Goal: Navigation & Orientation: Find specific page/section

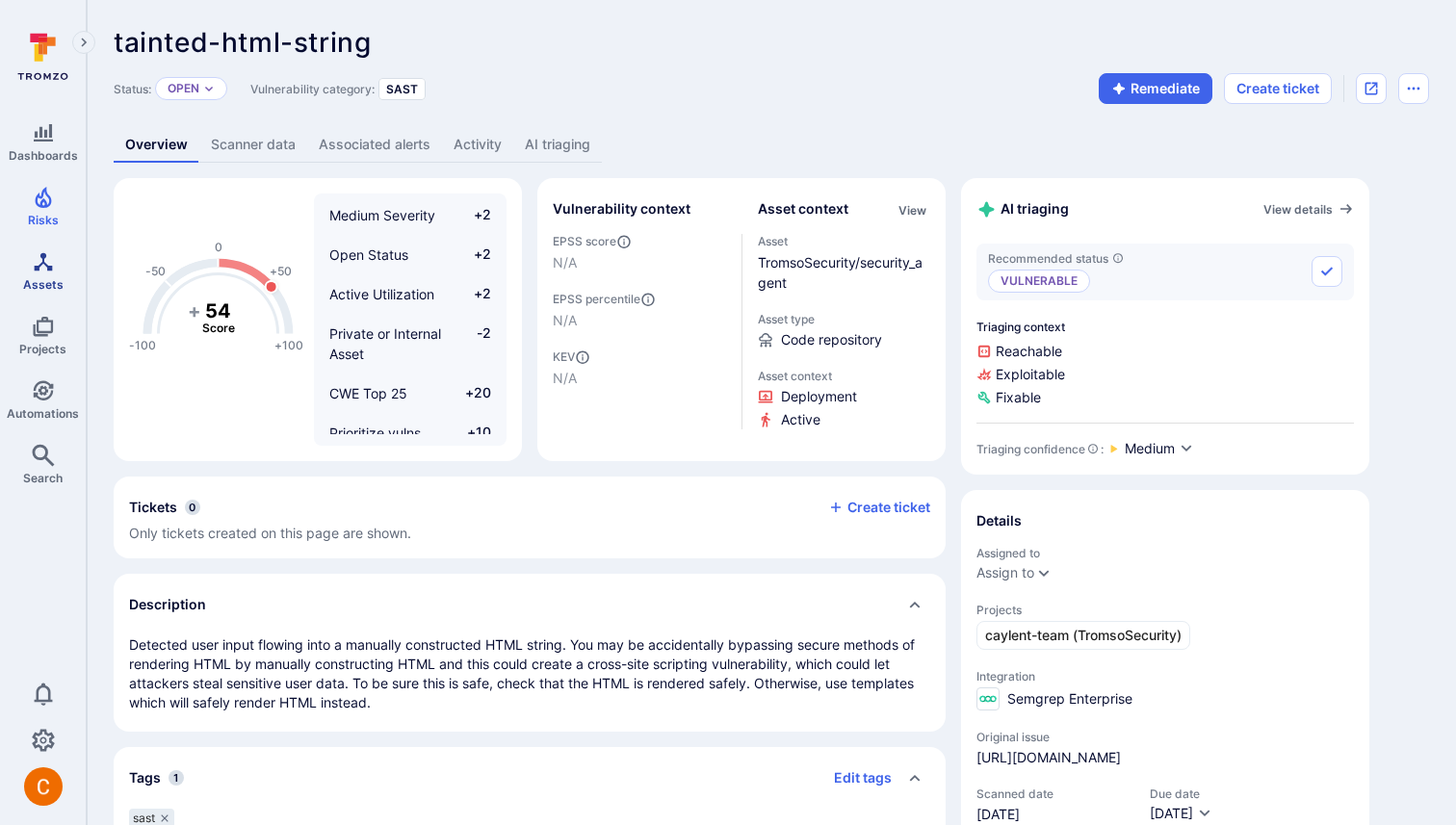
click at [36, 264] on icon "Assets" at bounding box center [43, 262] width 23 height 23
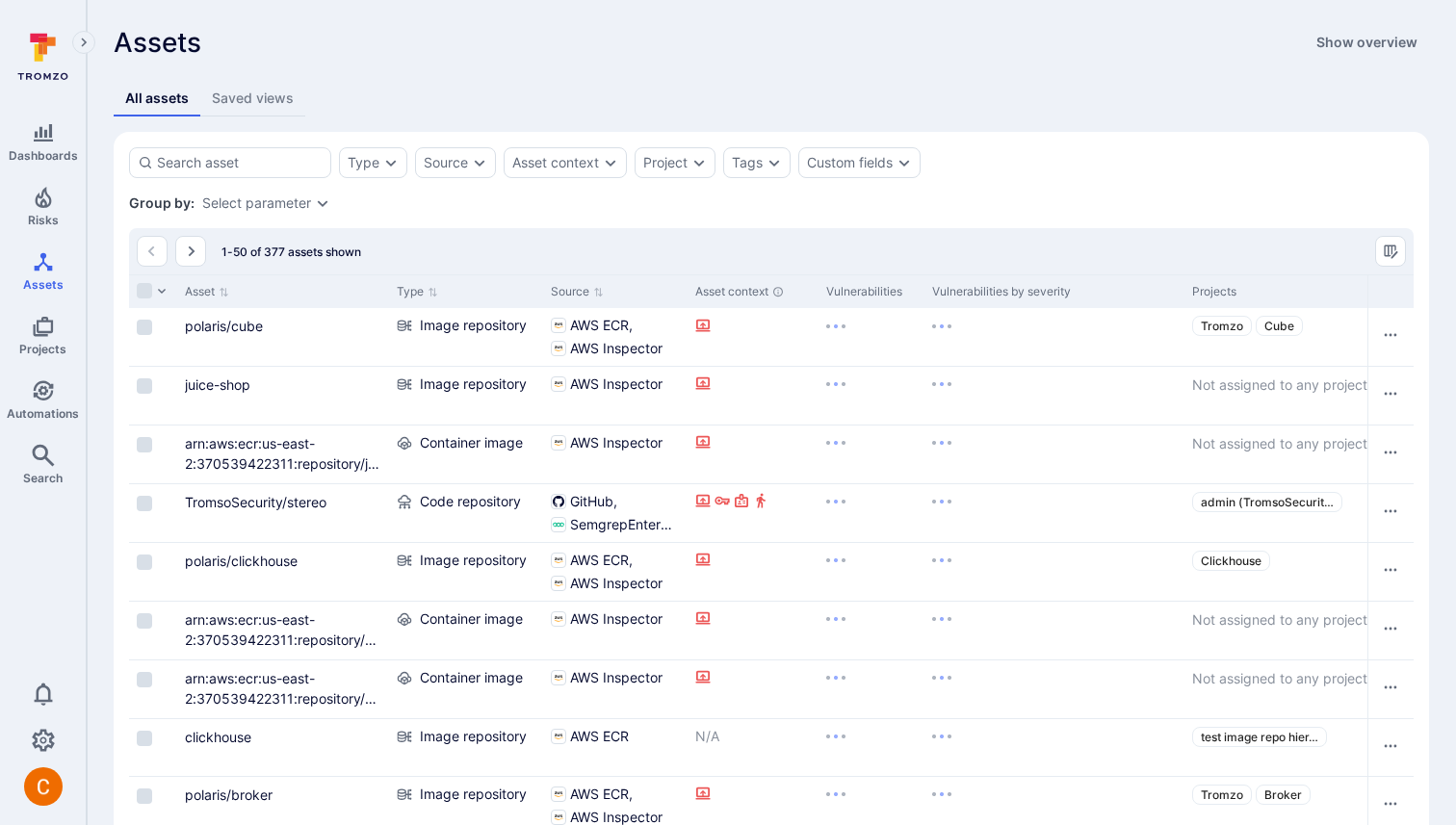
click at [226, 387] on link "juice-shop" at bounding box center [217, 385] width 66 height 17
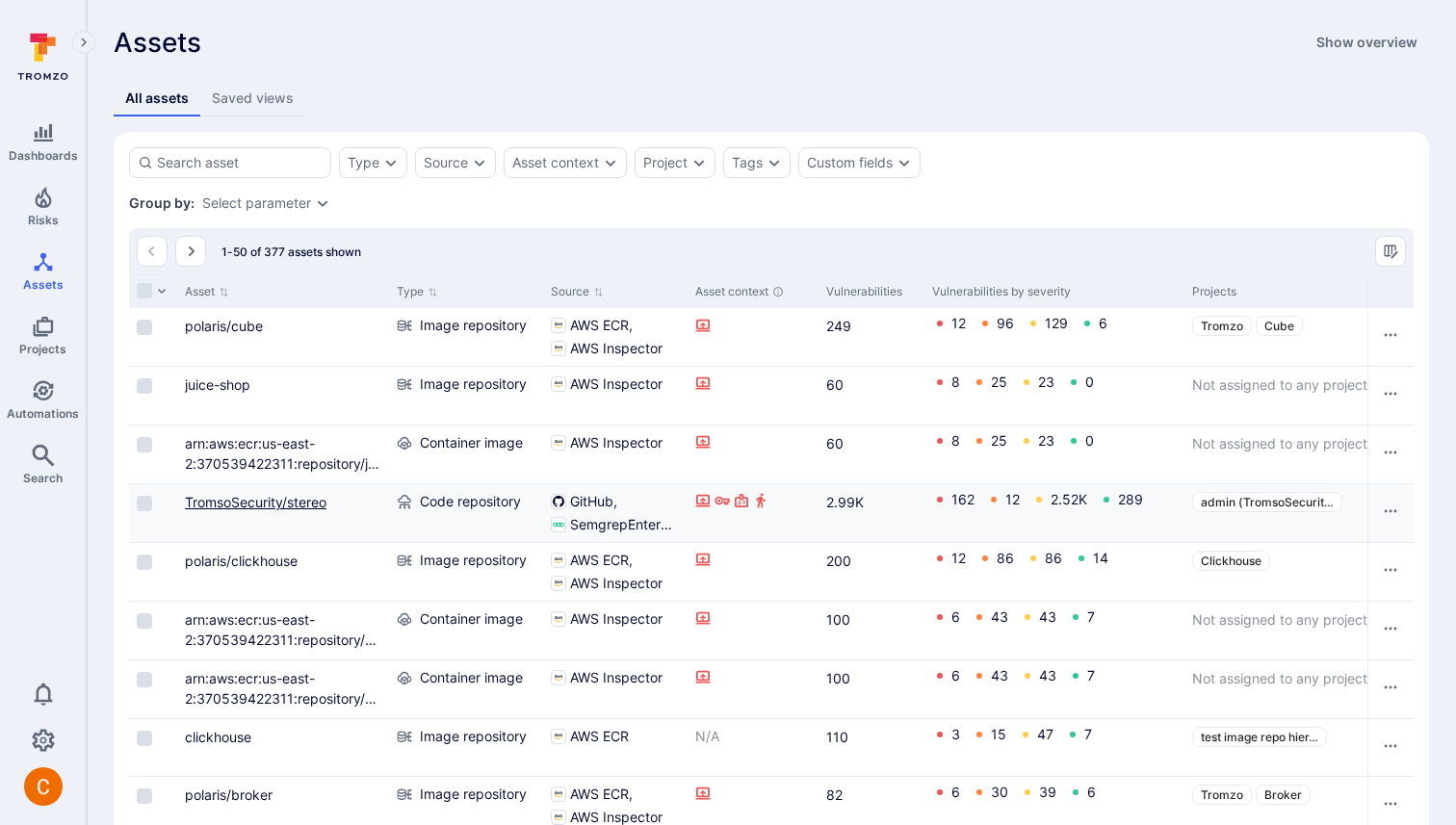
click at [282, 495] on link "TromsoSecurity/stereo" at bounding box center [256, 502] width 142 height 17
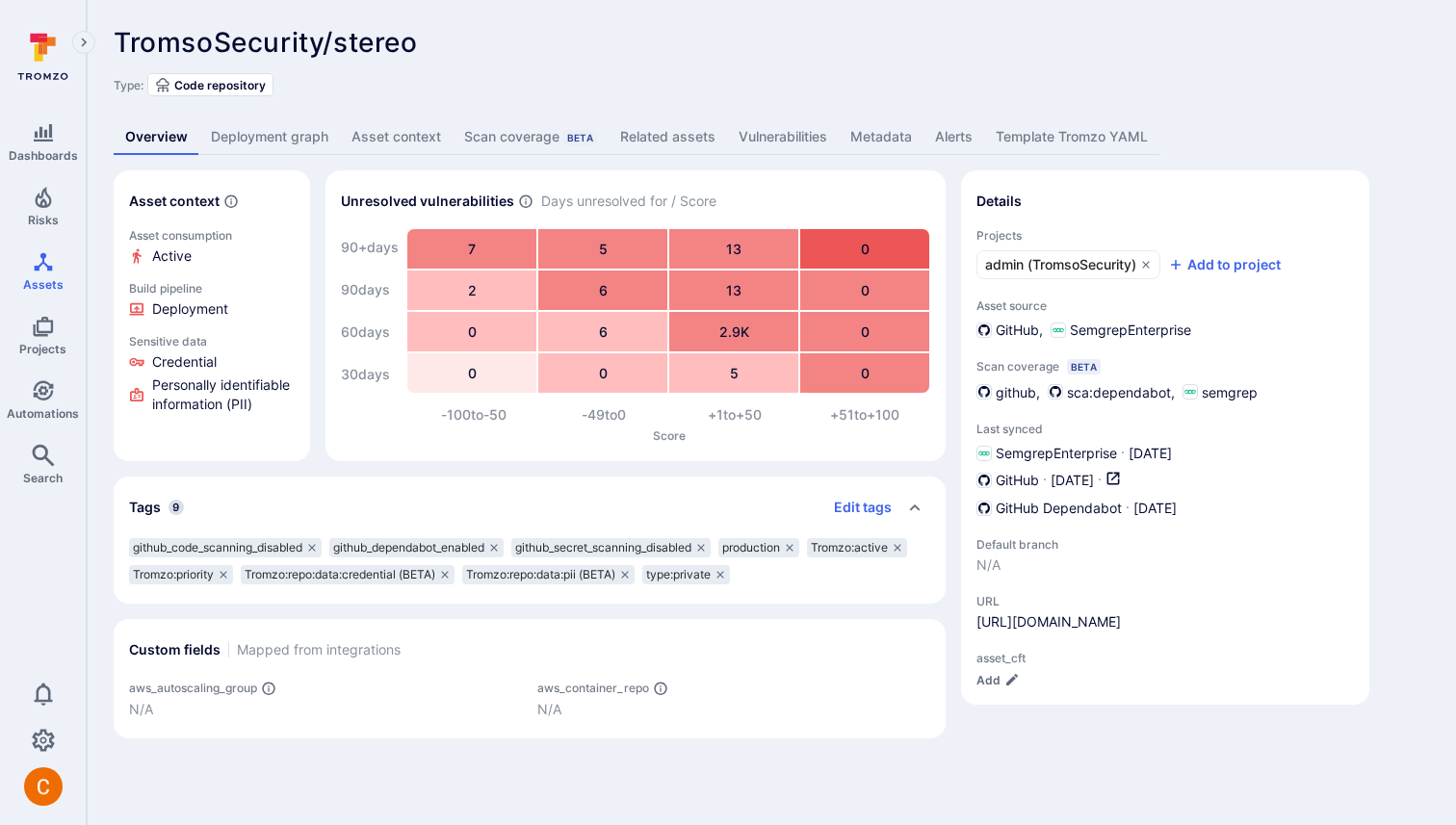
click at [286, 130] on link "Deployment graph" at bounding box center [270, 137] width 141 height 35
